Goal: Task Accomplishment & Management: Use online tool/utility

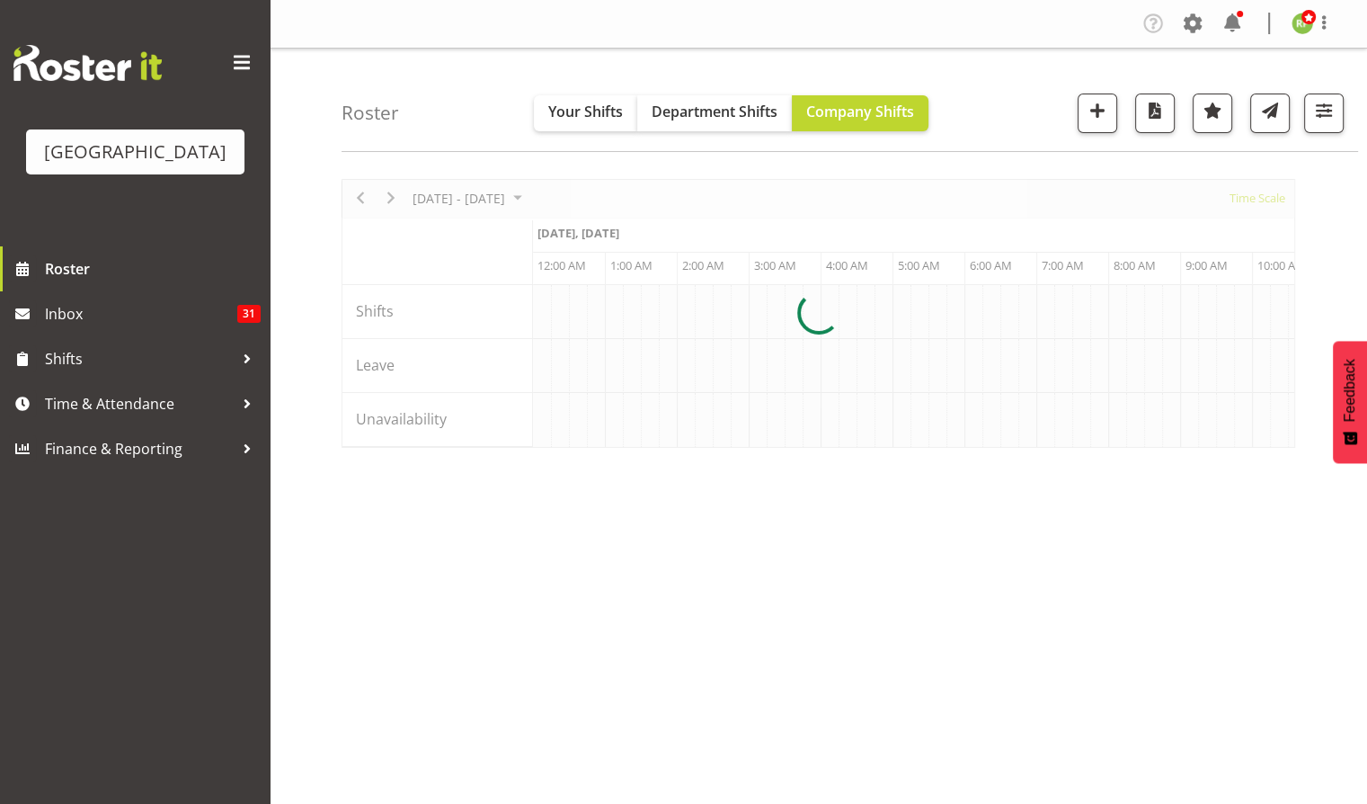
scroll to position [0, 10356]
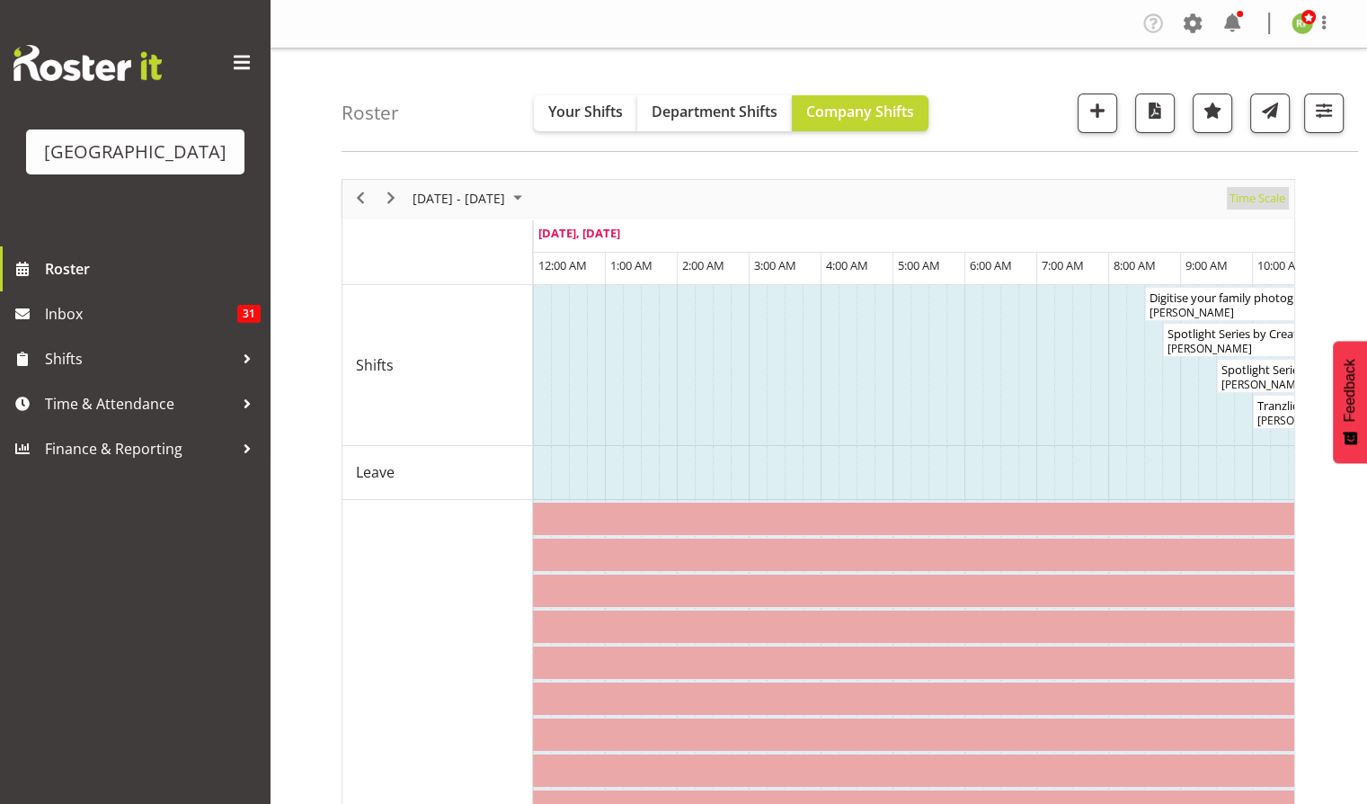
click at [1262, 188] on span "Time Scale" at bounding box center [1257, 198] width 59 height 22
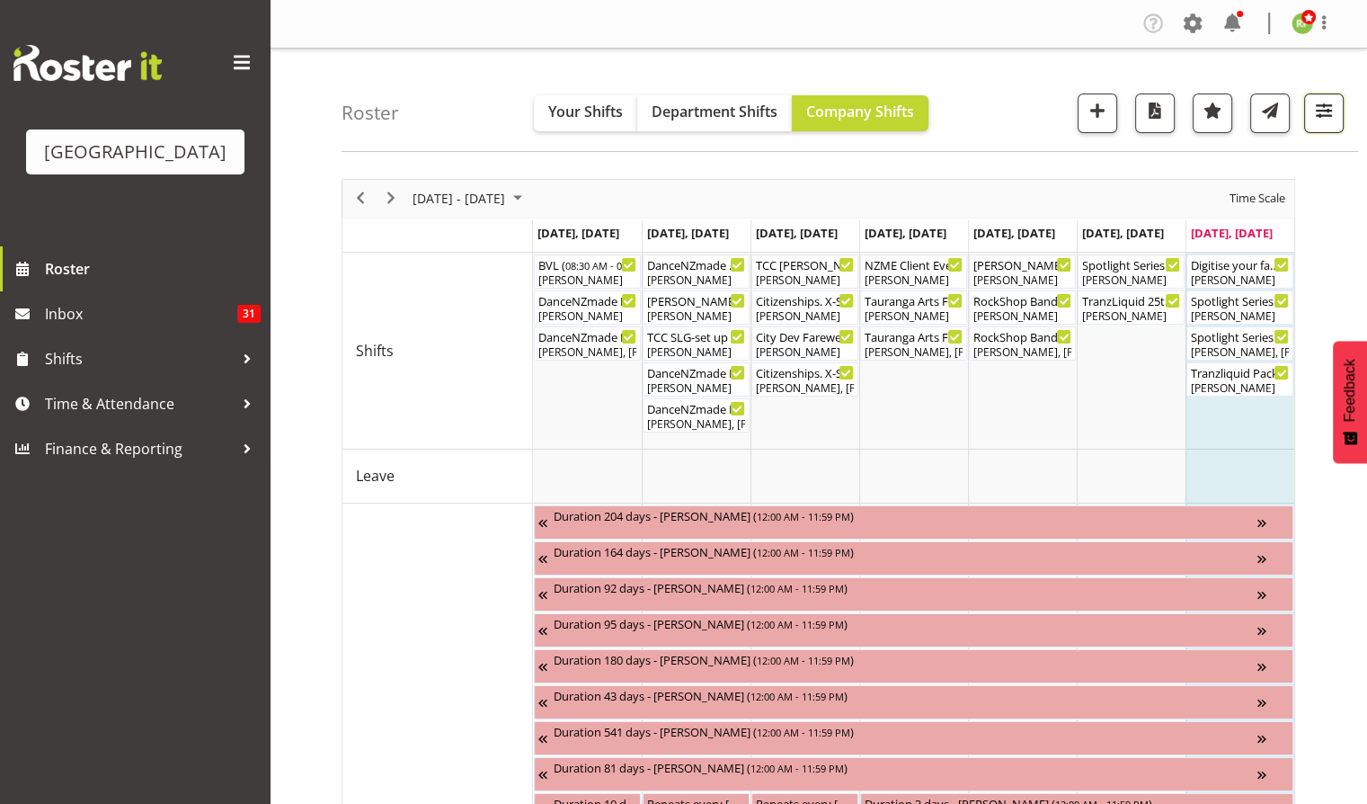
click at [1321, 117] on span "button" at bounding box center [1323, 110] width 23 height 23
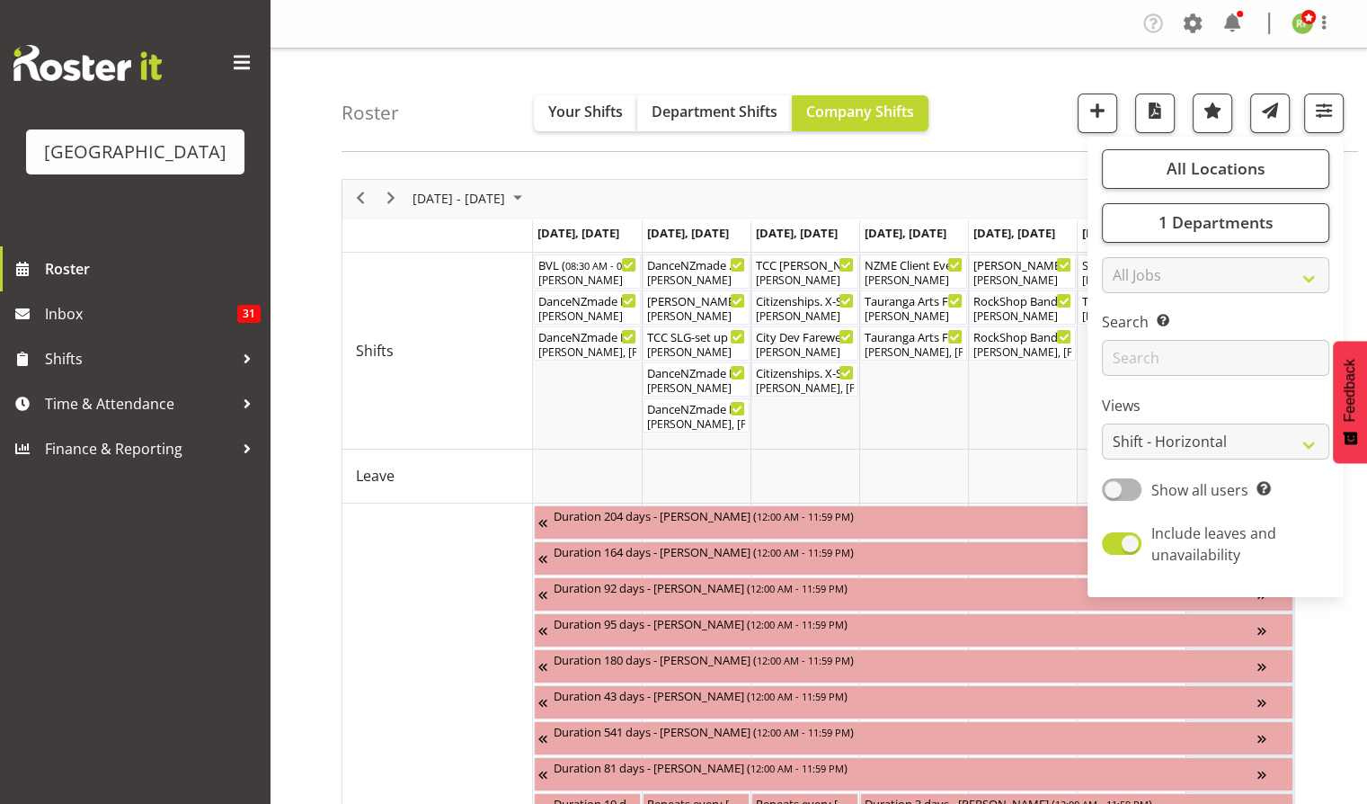
click at [1036, 126] on div "Roster Your Shifts Department Shifts Company Shifts All Locations Clear Baycour…" at bounding box center [850, 100] width 1017 height 103
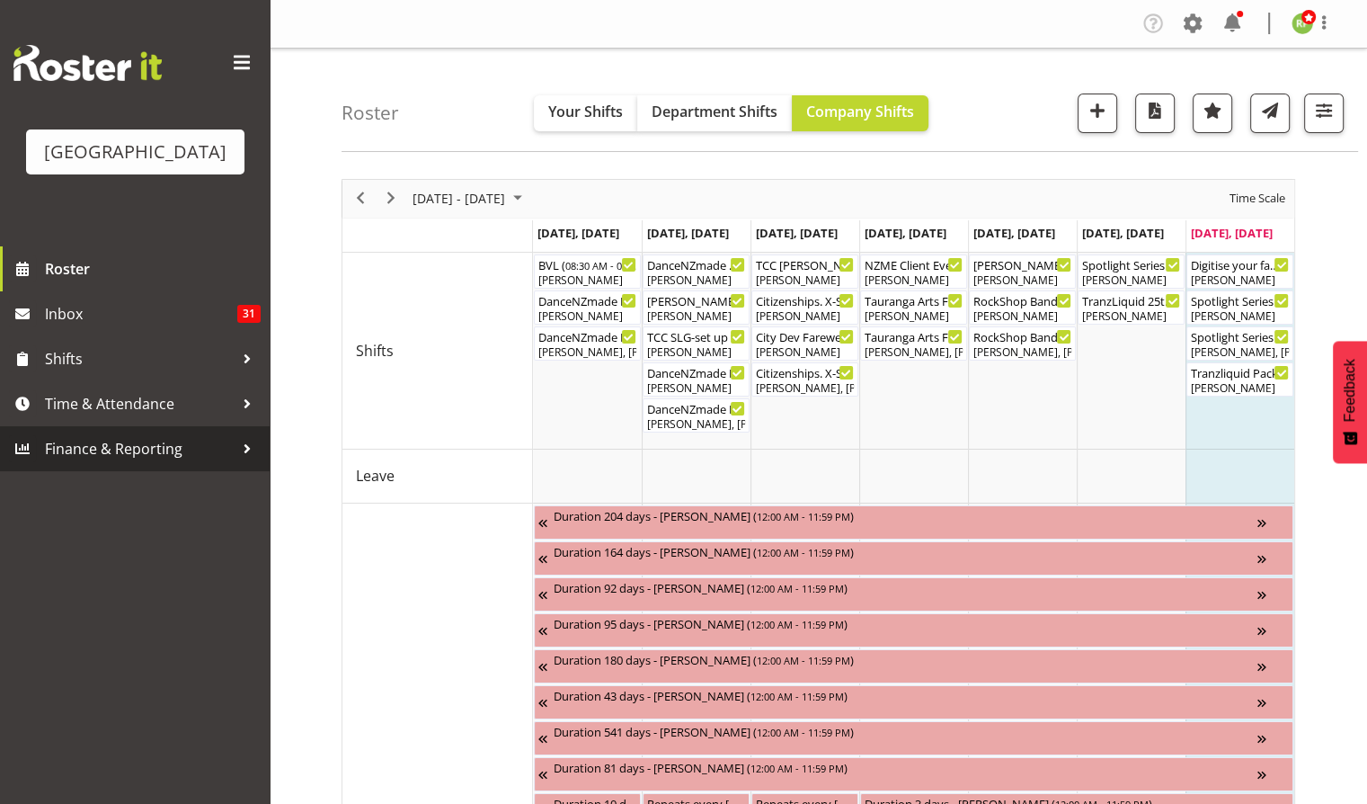
click at [131, 462] on span "Finance & Reporting" at bounding box center [139, 448] width 189 height 27
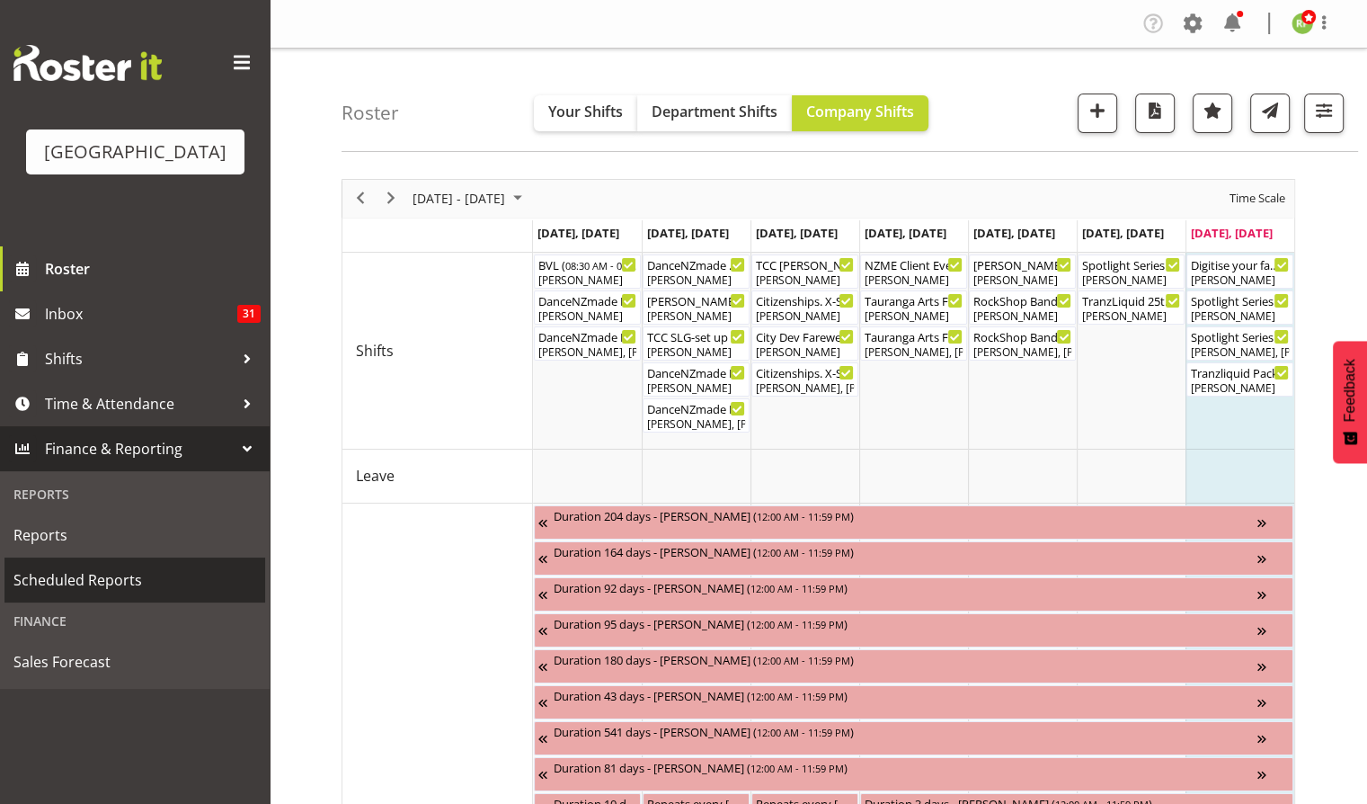
click at [82, 593] on span "Scheduled Reports" at bounding box center [134, 579] width 243 height 27
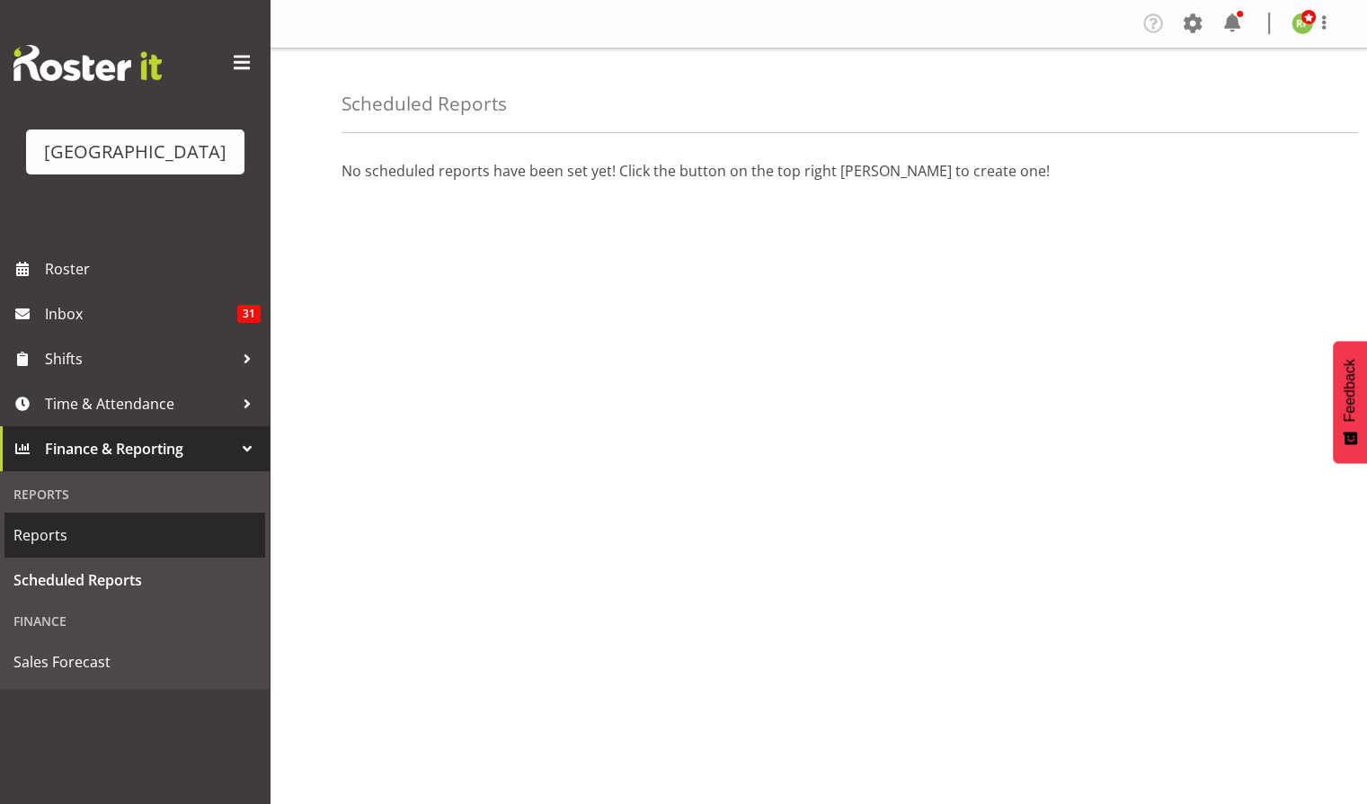
click at [57, 548] on span "Reports" at bounding box center [134, 534] width 243 height 27
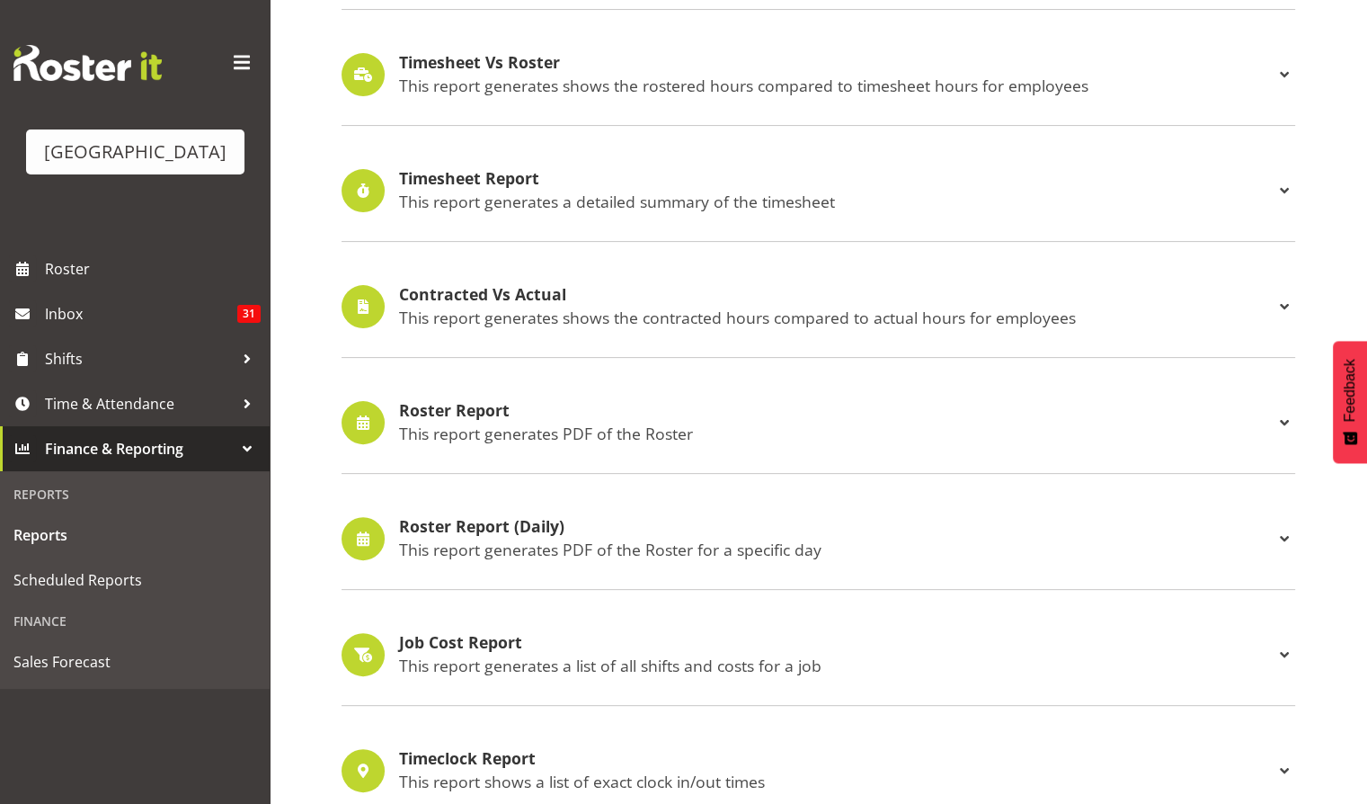
scroll to position [431, 0]
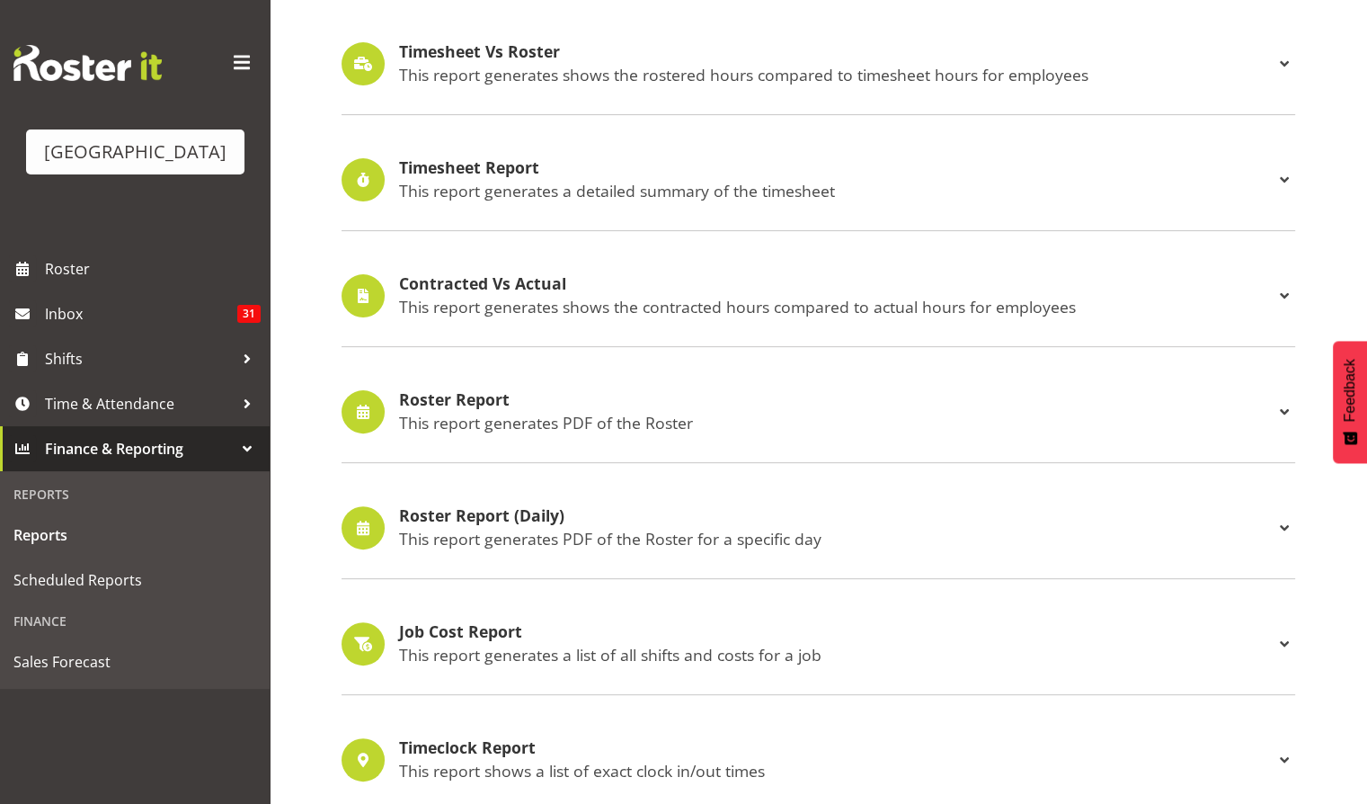
click at [471, 401] on h4 "Roster Report" at bounding box center [836, 400] width 875 height 18
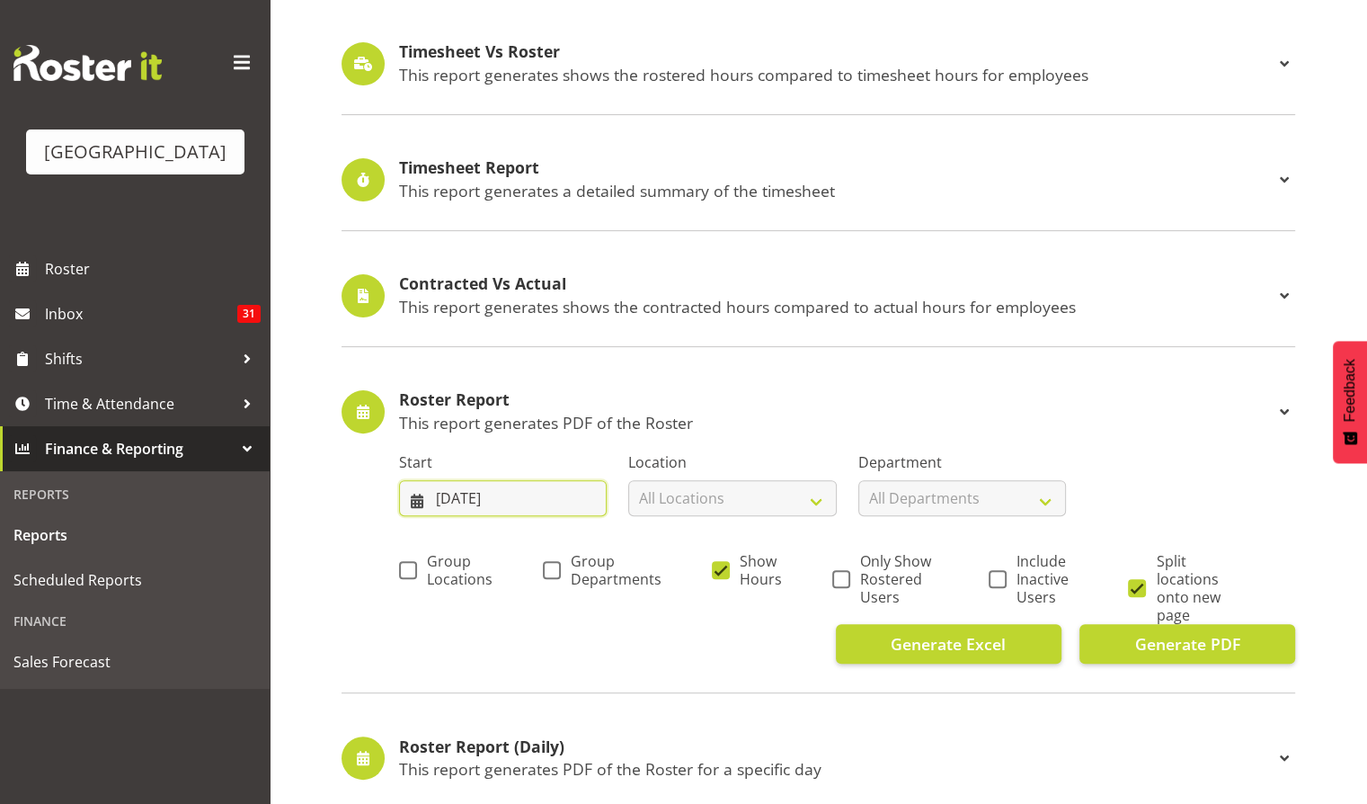
click at [468, 506] on input "[DATE]" at bounding box center [503, 498] width 208 height 36
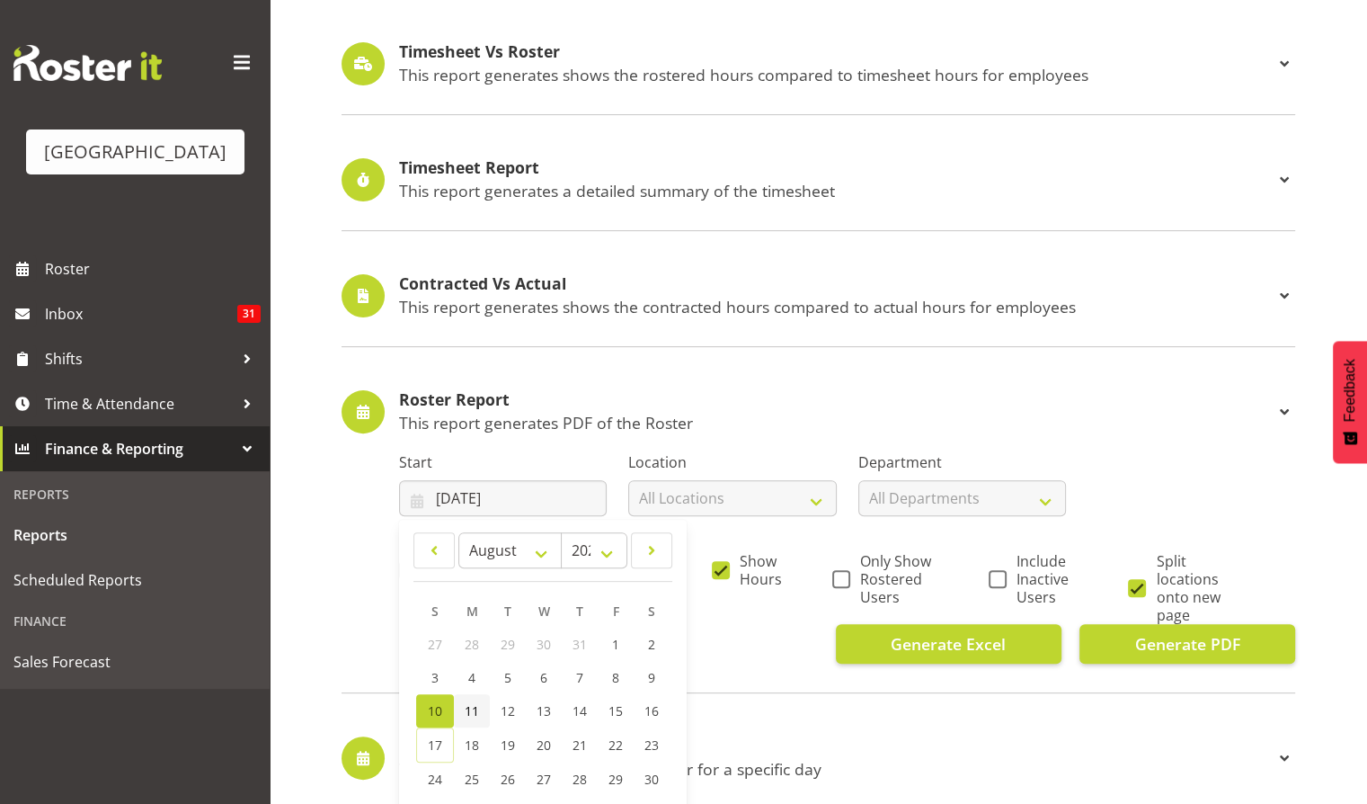
click at [474, 710] on span "11" at bounding box center [472, 710] width 14 height 17
type input "11/08/2025"
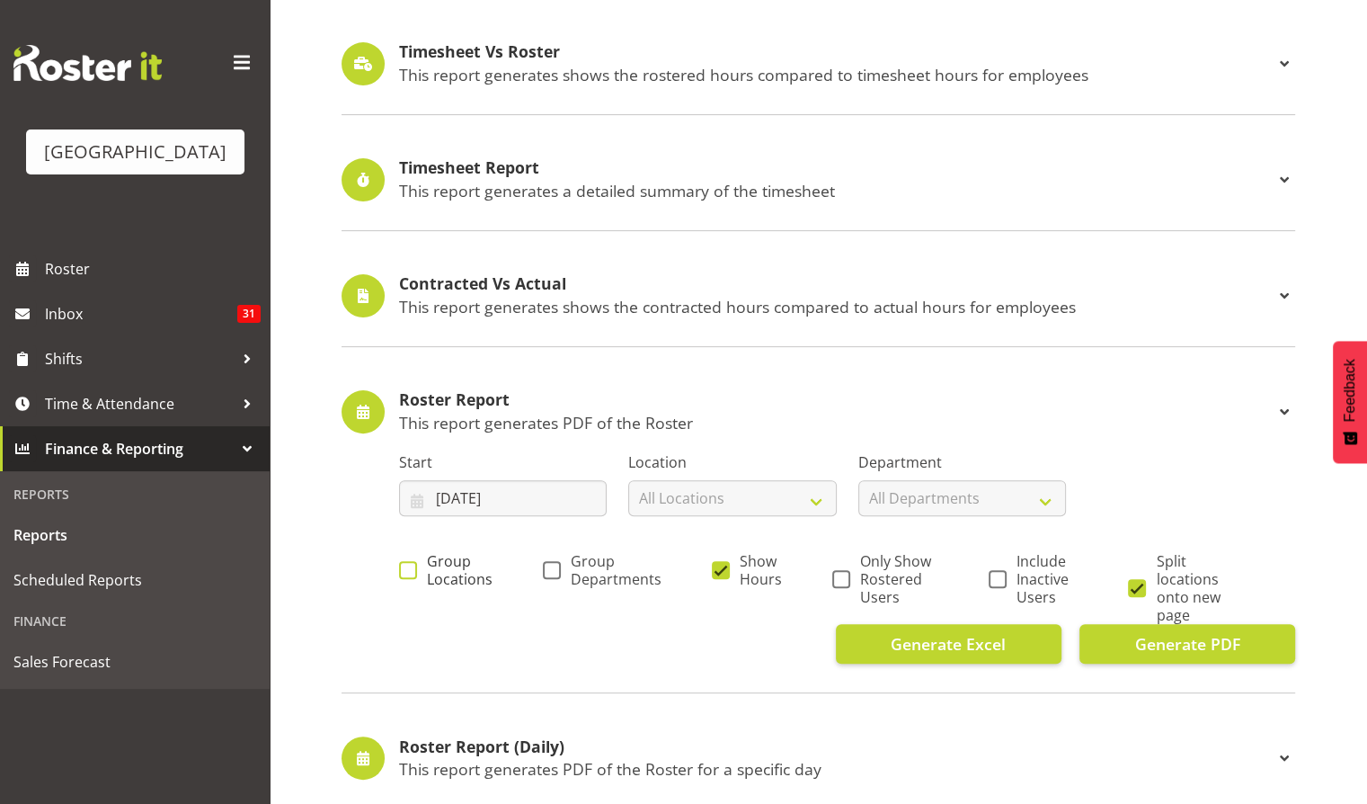
click at [408, 572] on span at bounding box center [408, 570] width 18 height 18
click at [408, 572] on input "Group Locations" at bounding box center [405, 570] width 12 height 12
checkbox input "true"
click at [547, 563] on span at bounding box center [552, 570] width 18 height 18
click at [547, 564] on input "Group Departments" at bounding box center [549, 570] width 12 height 12
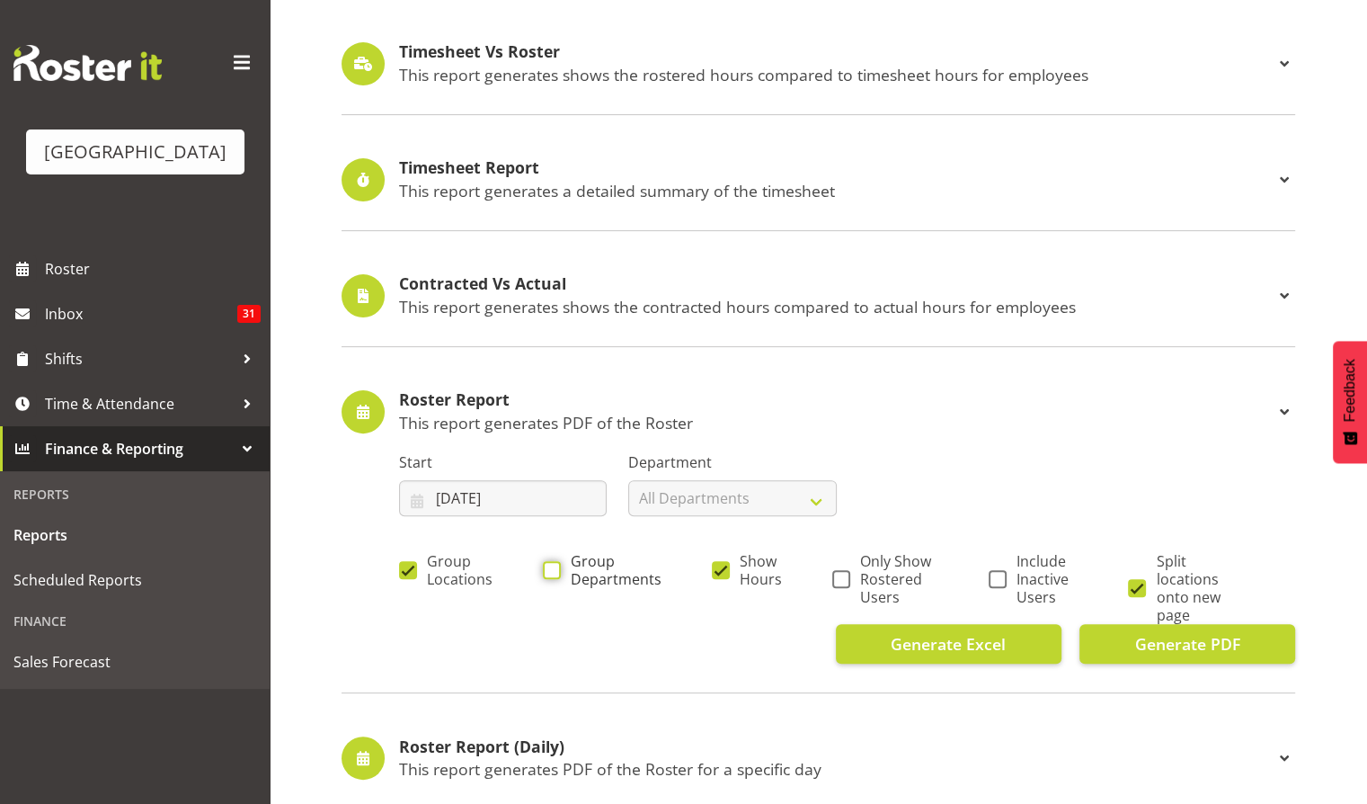
checkbox input "true"
click at [853, 577] on span "Only Show Rostered Users" at bounding box center [894, 579] width 88 height 54
click at [844, 577] on input "Only Show Rostered Users" at bounding box center [838, 579] width 12 height 12
checkbox input "true"
click at [1138, 581] on span at bounding box center [1137, 588] width 18 height 18
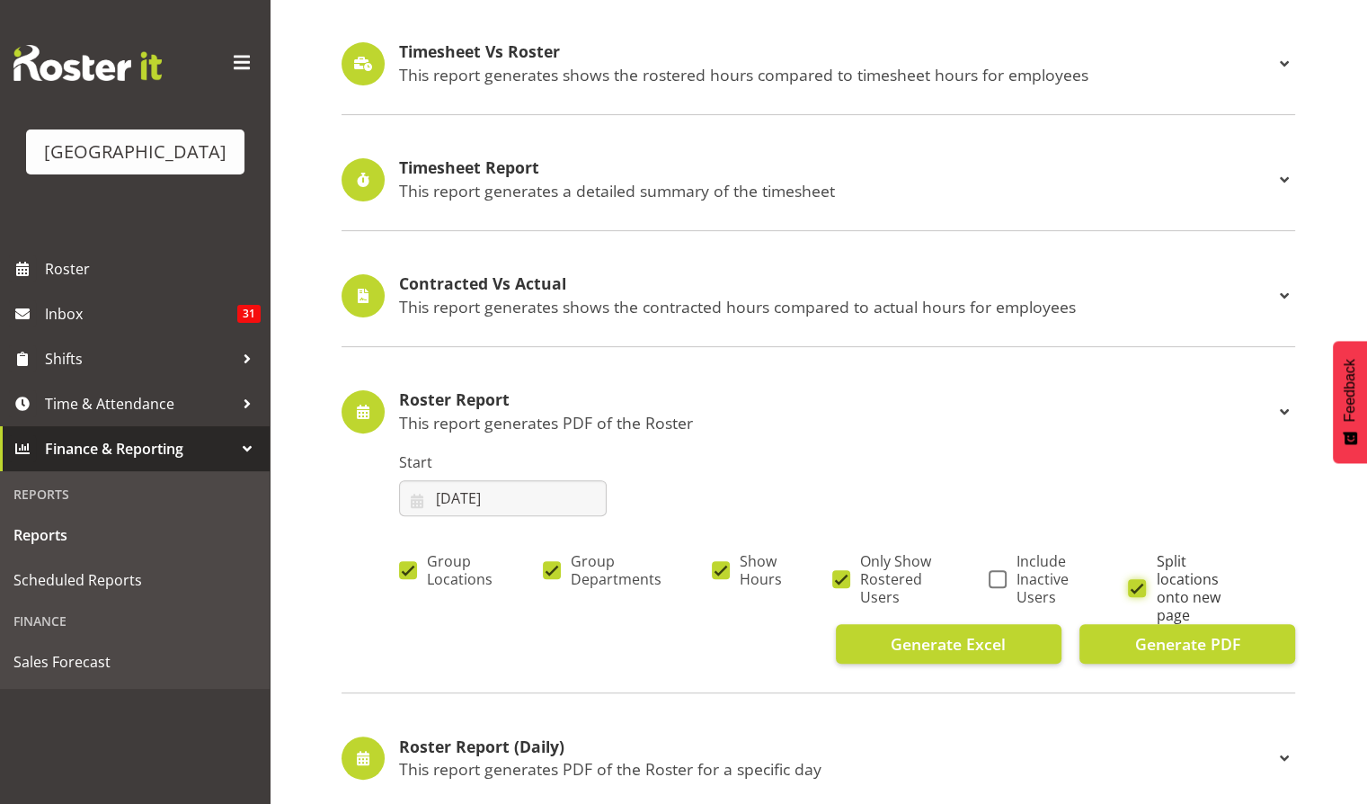
click at [1138, 582] on input "Split locations onto new page" at bounding box center [1134, 588] width 12 height 12
checkbox input "false"
click at [1182, 638] on span "Generate PDF" at bounding box center [1186, 643] width 105 height 23
